Goal: Find contact information: Find contact information

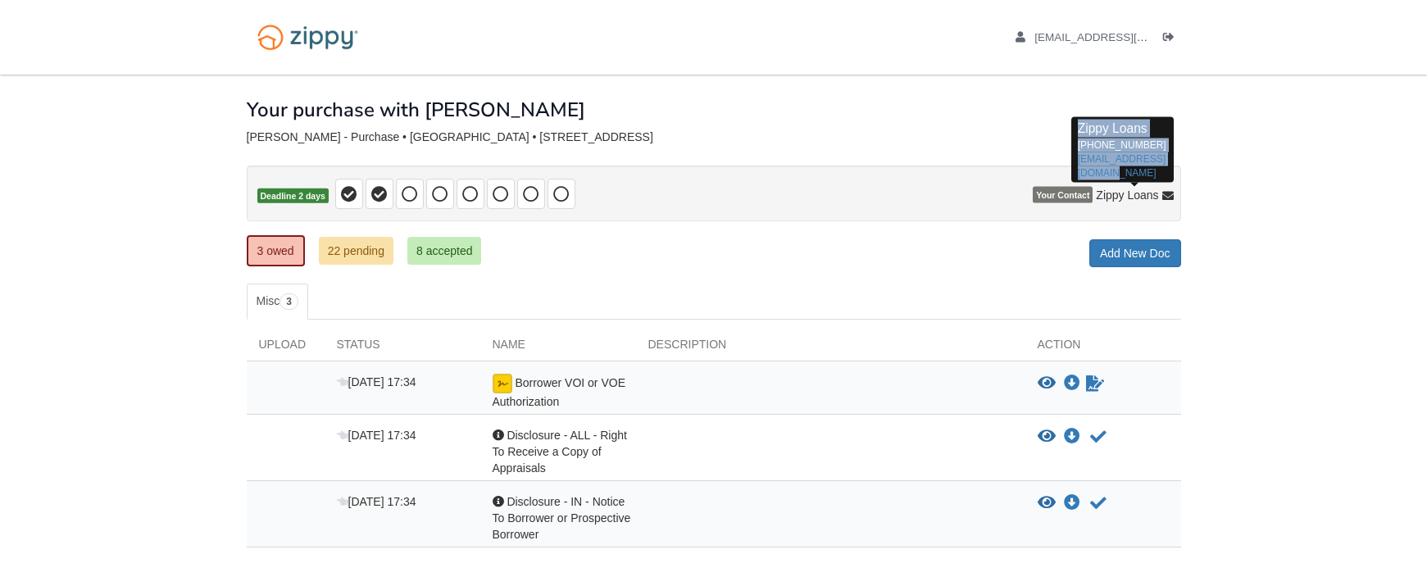
drag, startPoint x: 1110, startPoint y: 170, endPoint x: 1073, endPoint y: 136, distance: 50.5
click at [1073, 136] on div "Zippy Loans [PHONE_NUMBER] [EMAIL_ADDRESS][DOMAIN_NAME]" at bounding box center [1122, 150] width 102 height 66
copy p "Zippy Loans [PHONE_NUMBER] [EMAIL_ADDRESS][DOMAIN_NAME]"
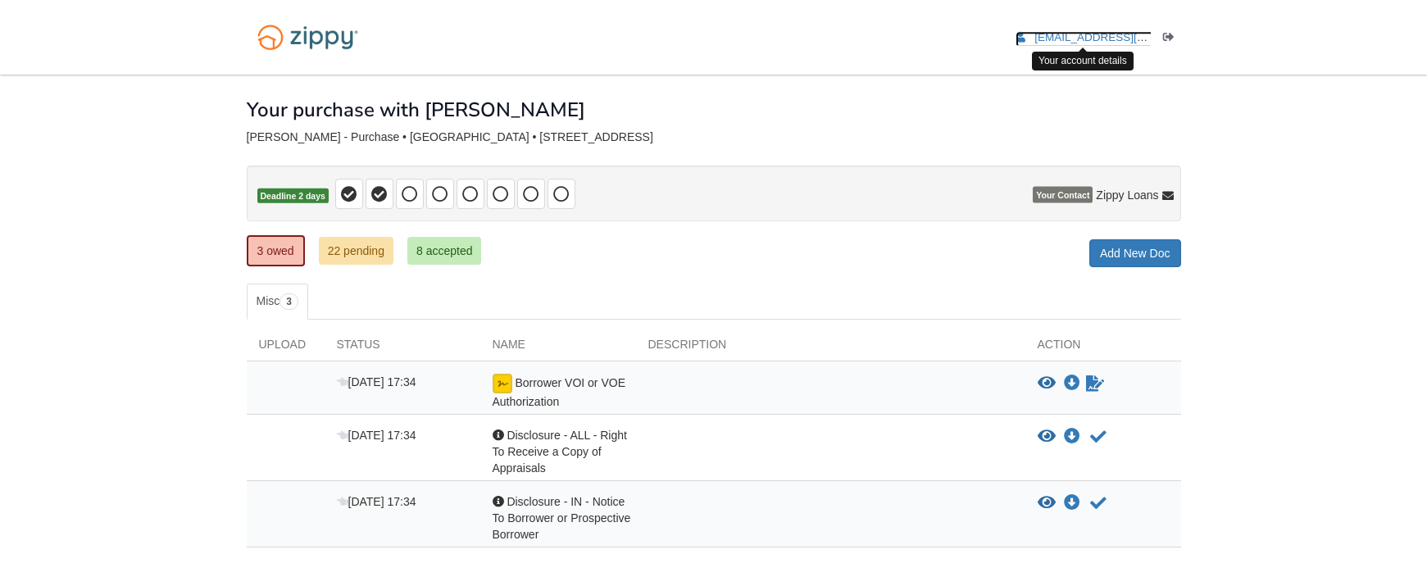
click at [1064, 35] on span "[EMAIL_ADDRESS][DOMAIN_NAME]" at bounding box center [1128, 37] width 188 height 12
